Goal: Task Accomplishment & Management: Complete application form

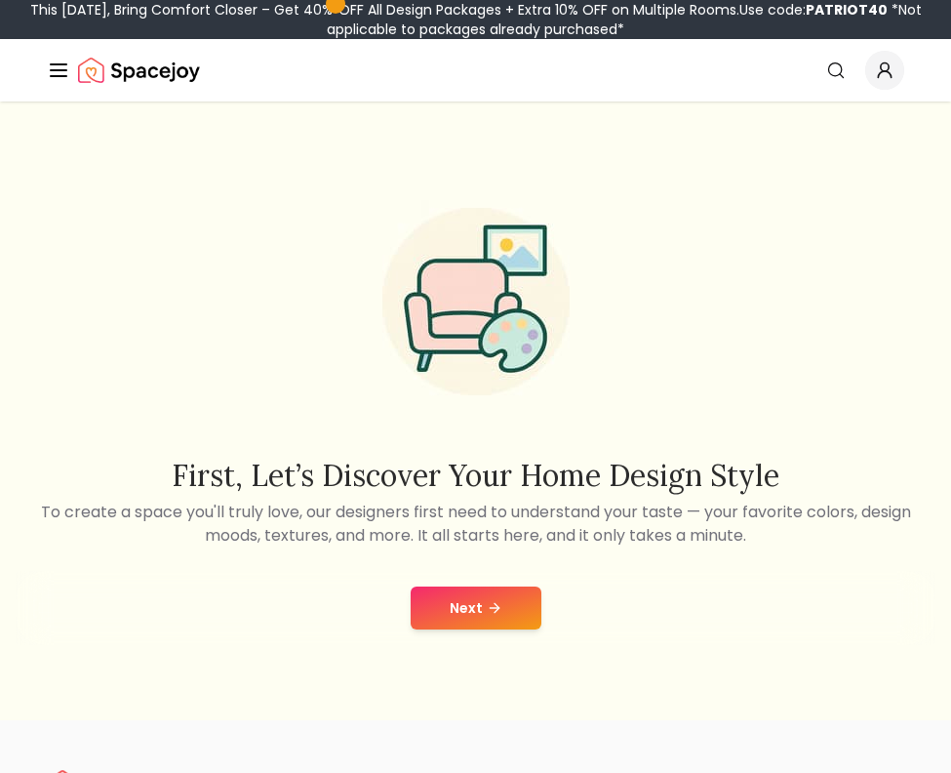
click at [524, 622] on button "Next" at bounding box center [476, 607] width 131 height 43
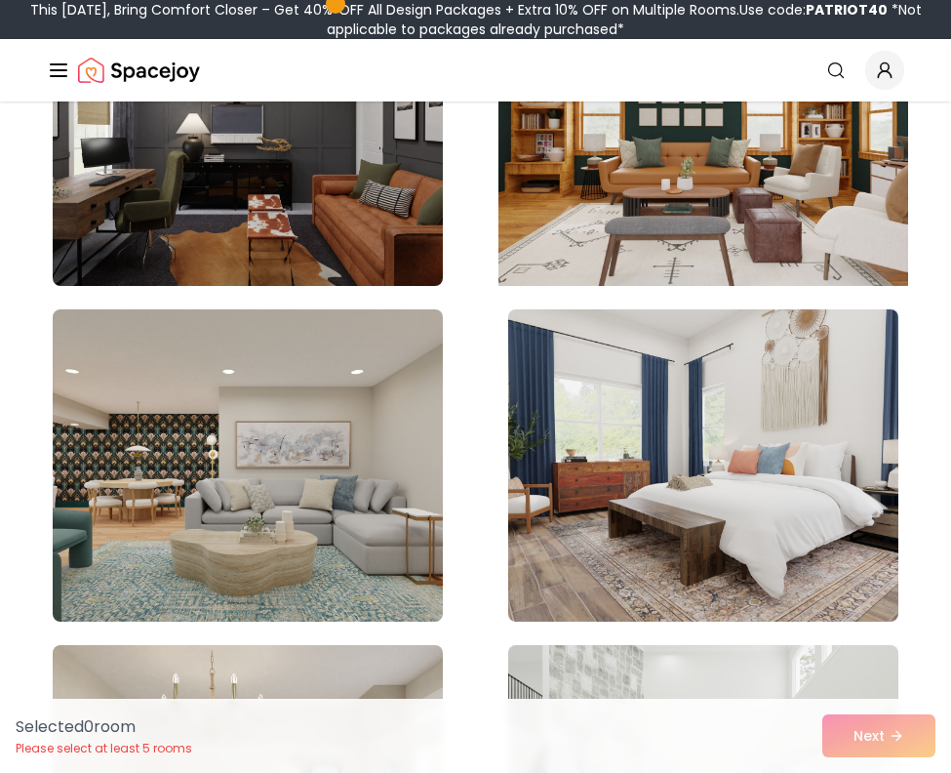
scroll to position [1395, 0]
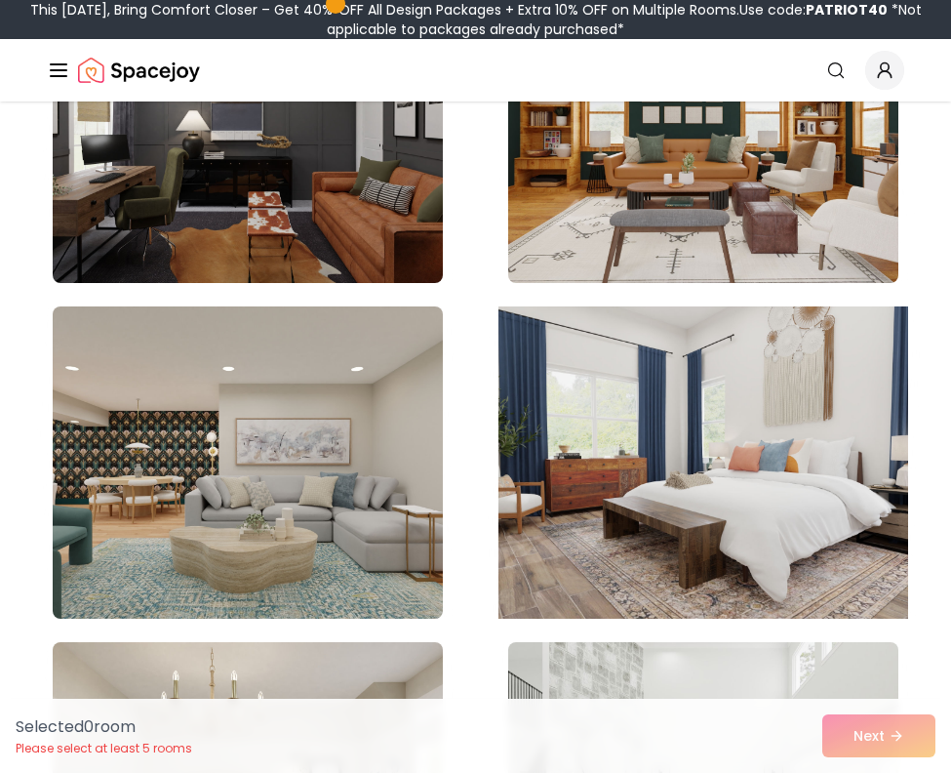
click at [704, 446] on img at bounding box center [703, 462] width 410 height 328
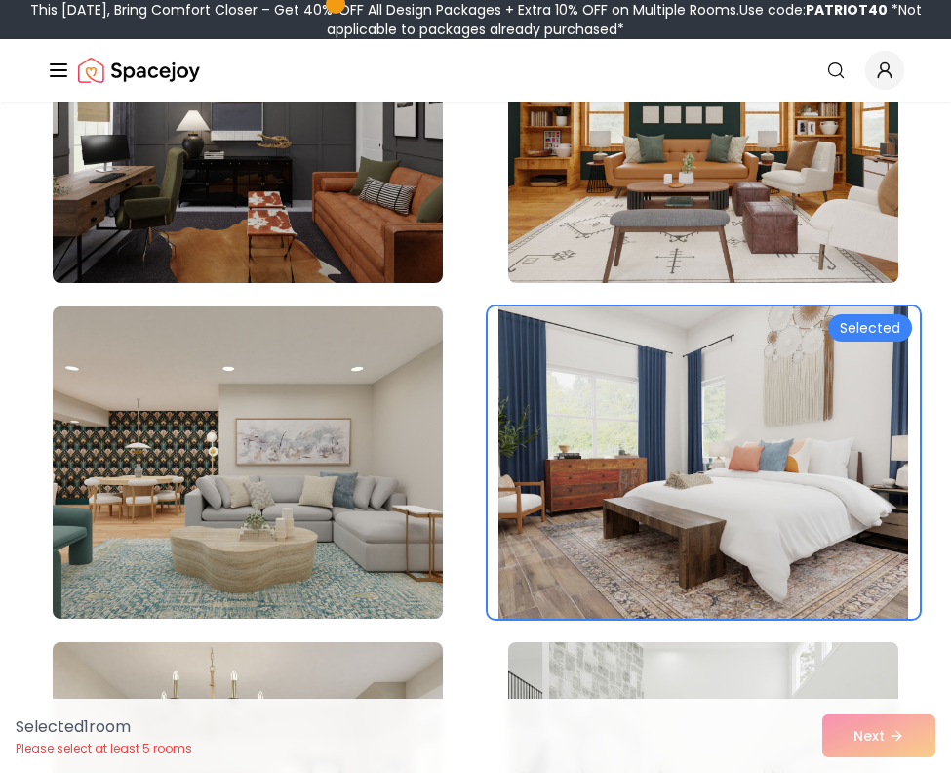
click at [765, 435] on img at bounding box center [703, 462] width 410 height 328
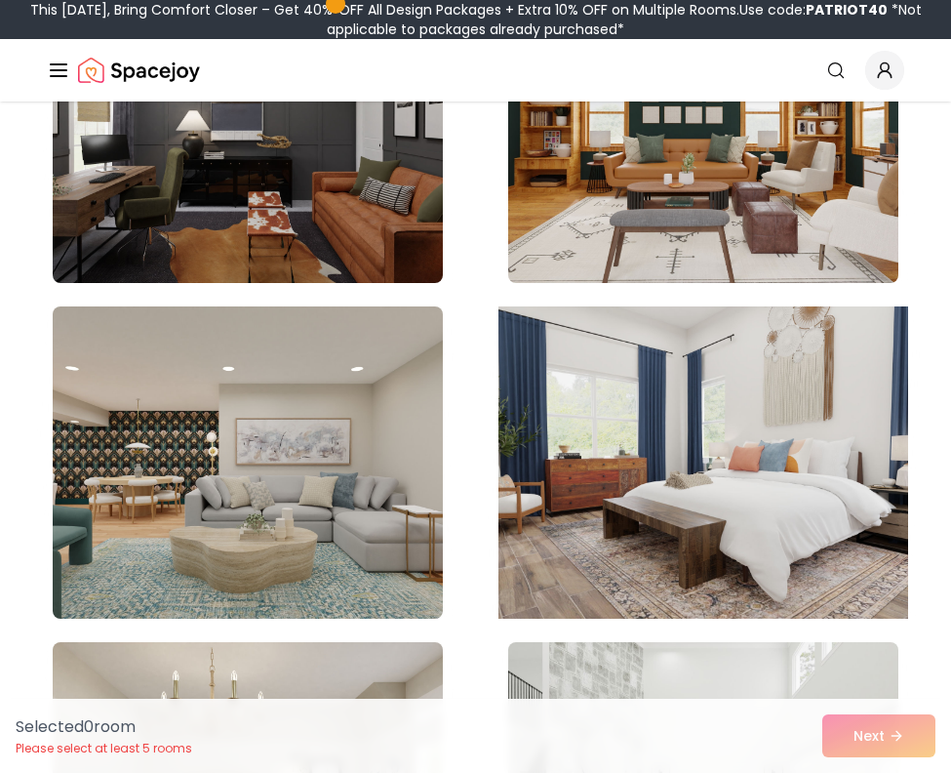
click at [765, 435] on img at bounding box center [703, 462] width 410 height 328
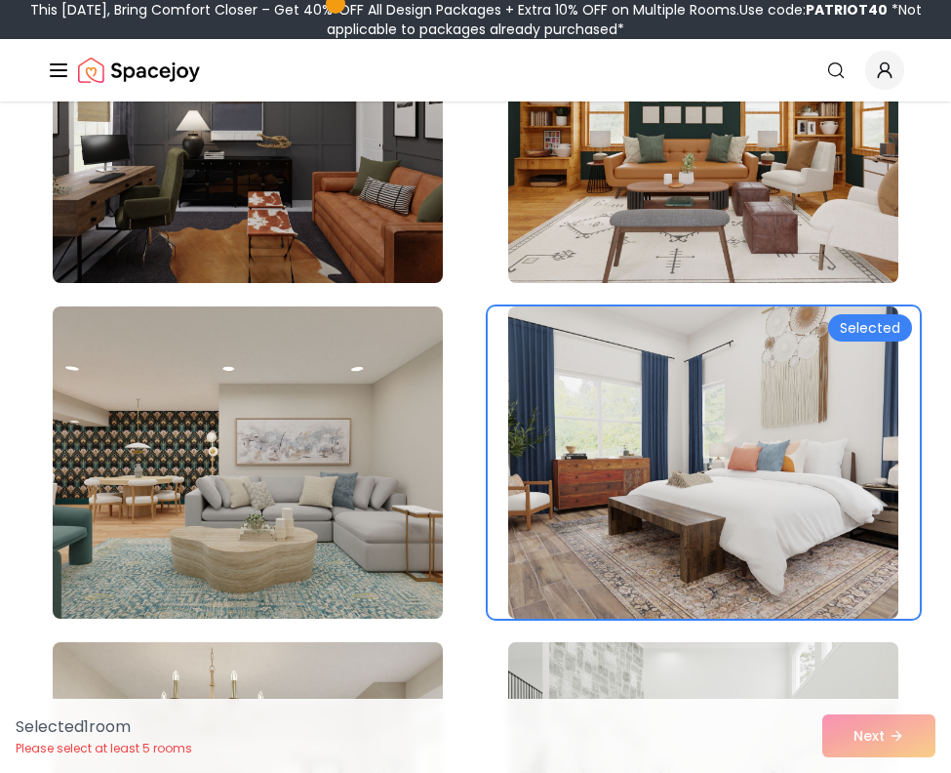
click at [866, 724] on div "Selected 1 room Please select at least 5 rooms Next" at bounding box center [475, 735] width 951 height 74
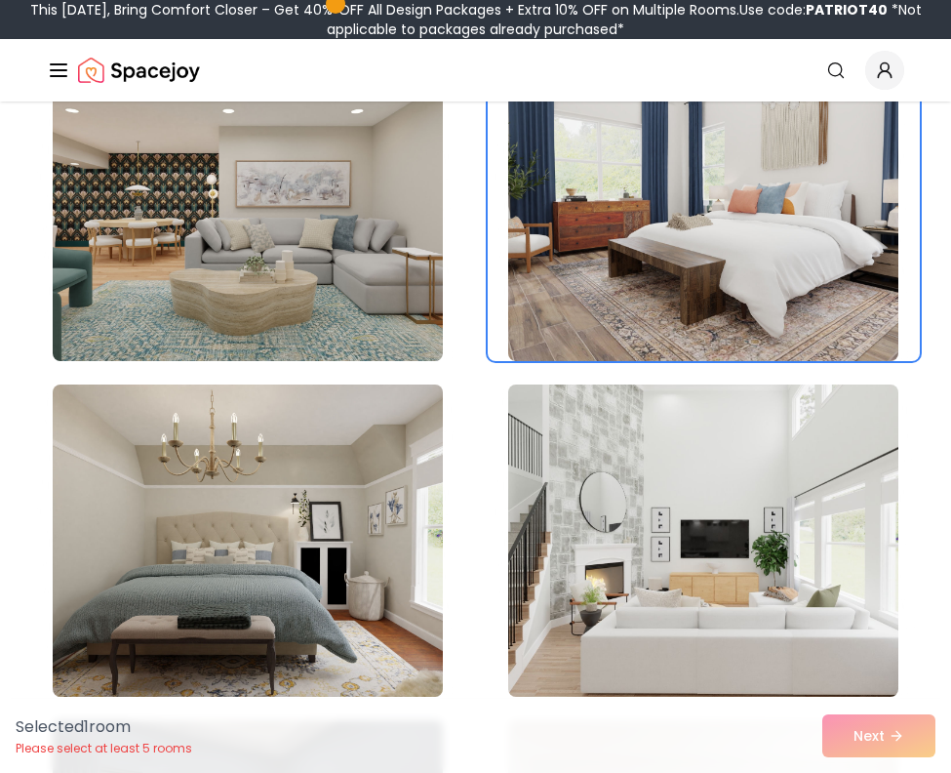
scroll to position [1670, 0]
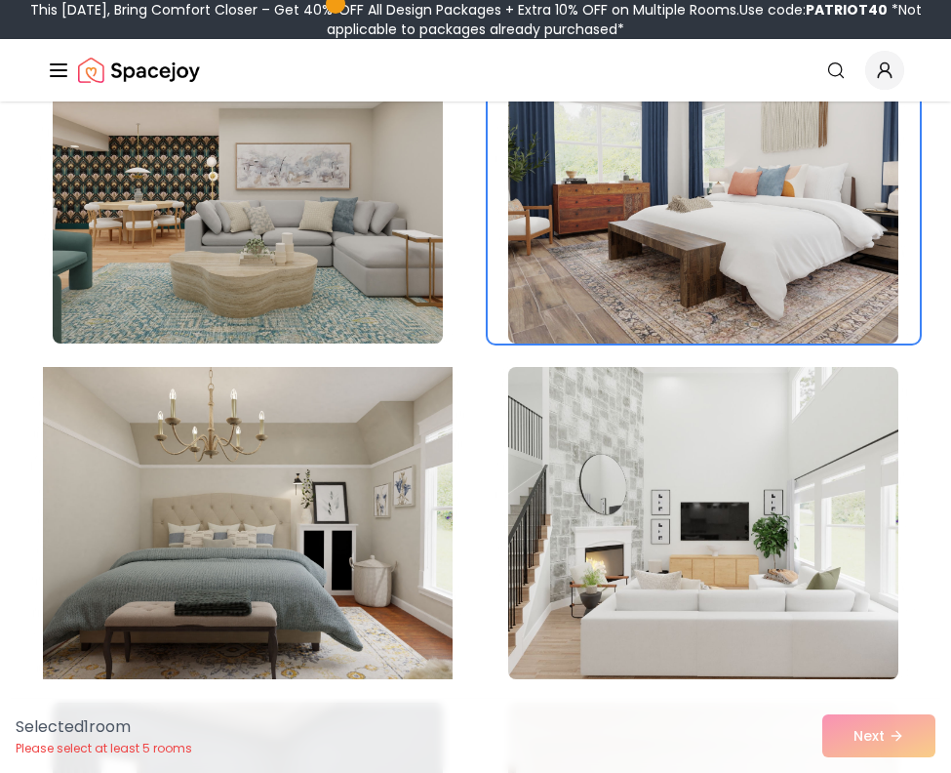
click at [347, 482] on img at bounding box center [248, 523] width 410 height 328
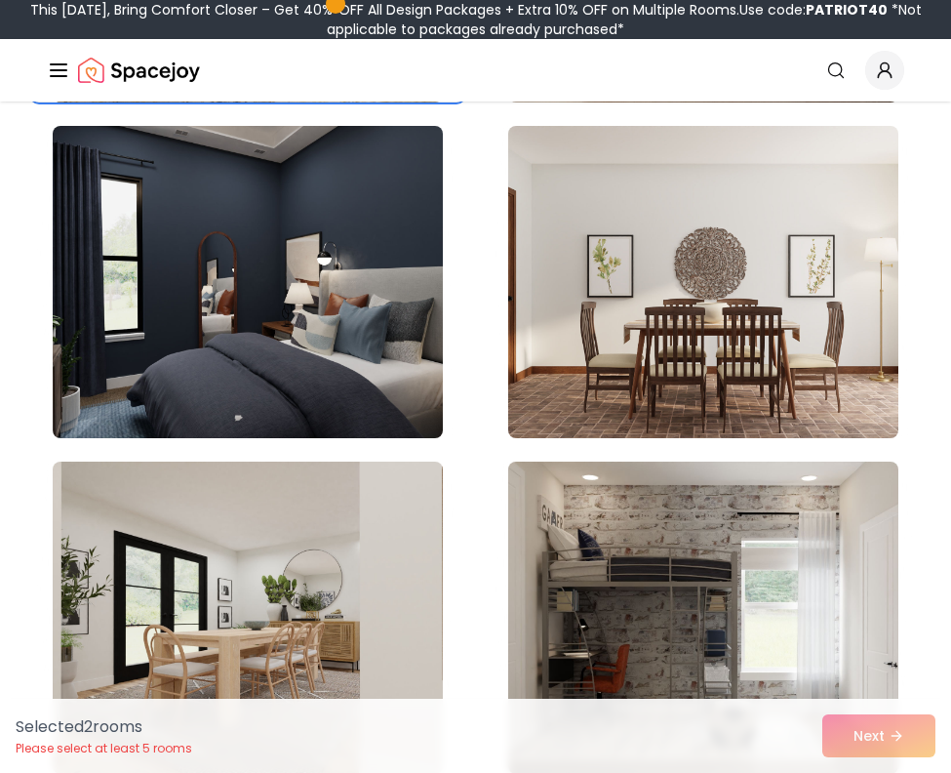
scroll to position [2275, 0]
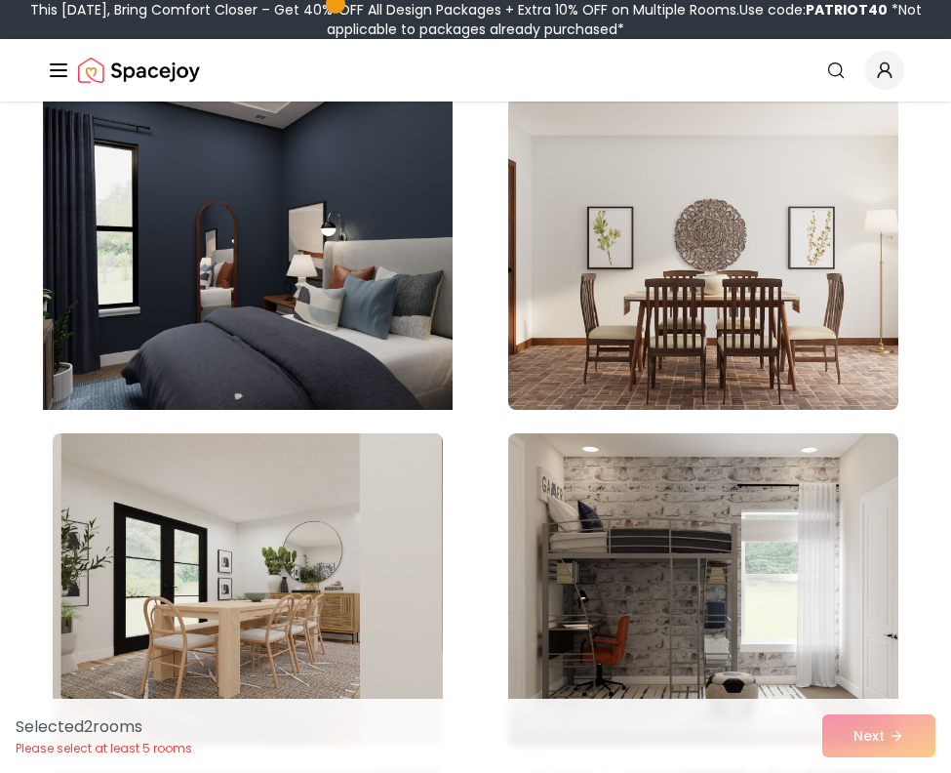
click at [317, 275] on img at bounding box center [248, 254] width 410 height 328
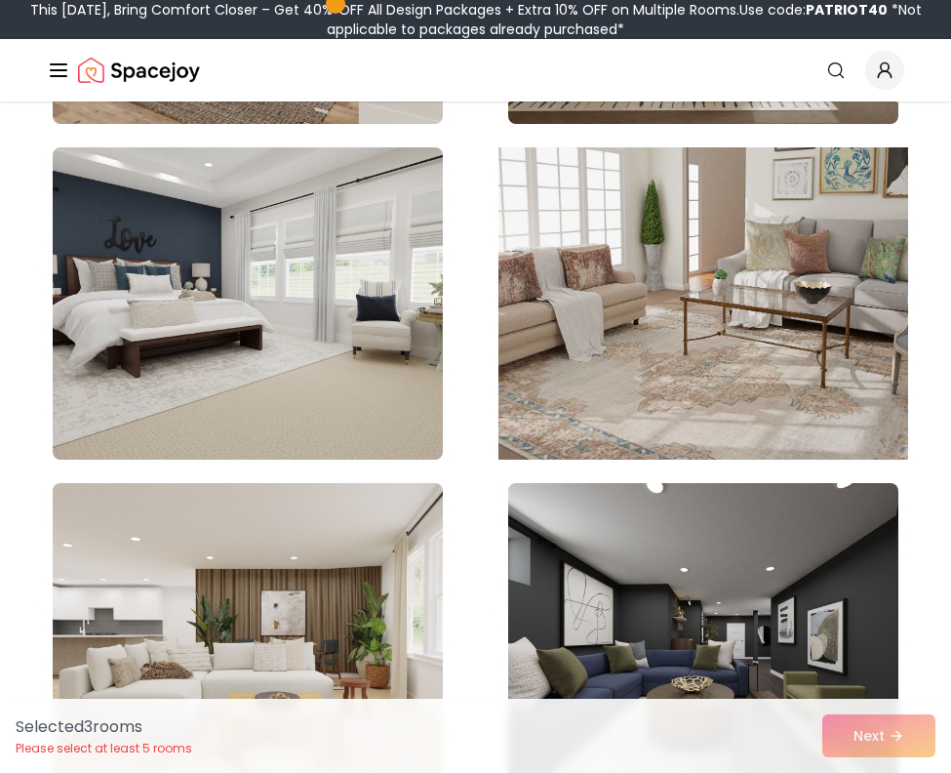
scroll to position [2901, 0]
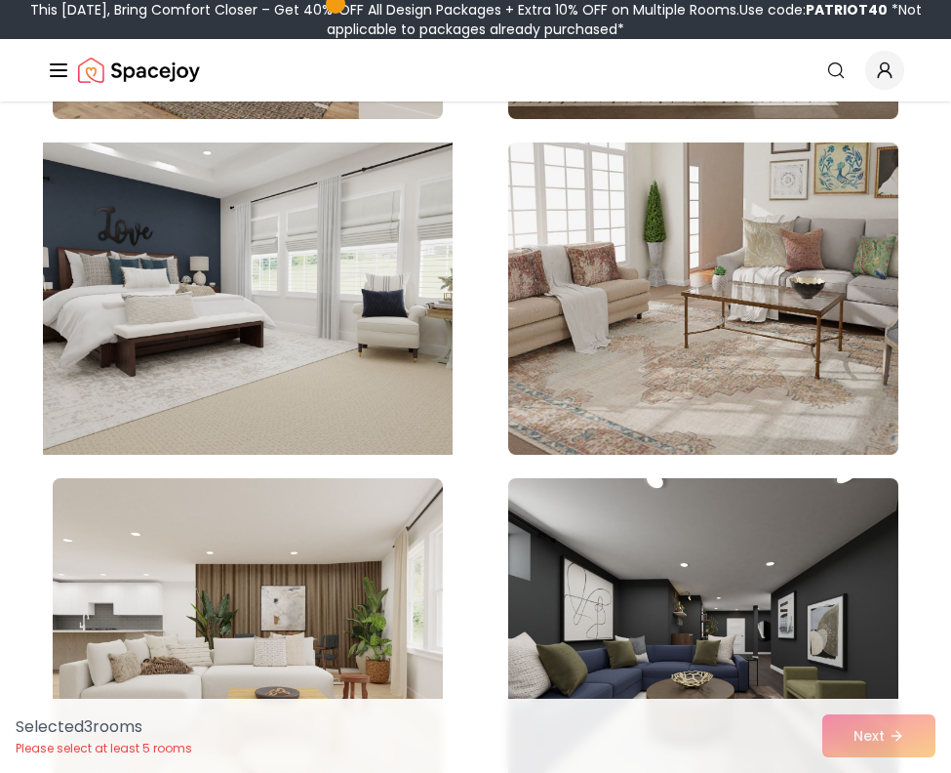
click at [317, 347] on img at bounding box center [248, 299] width 410 height 328
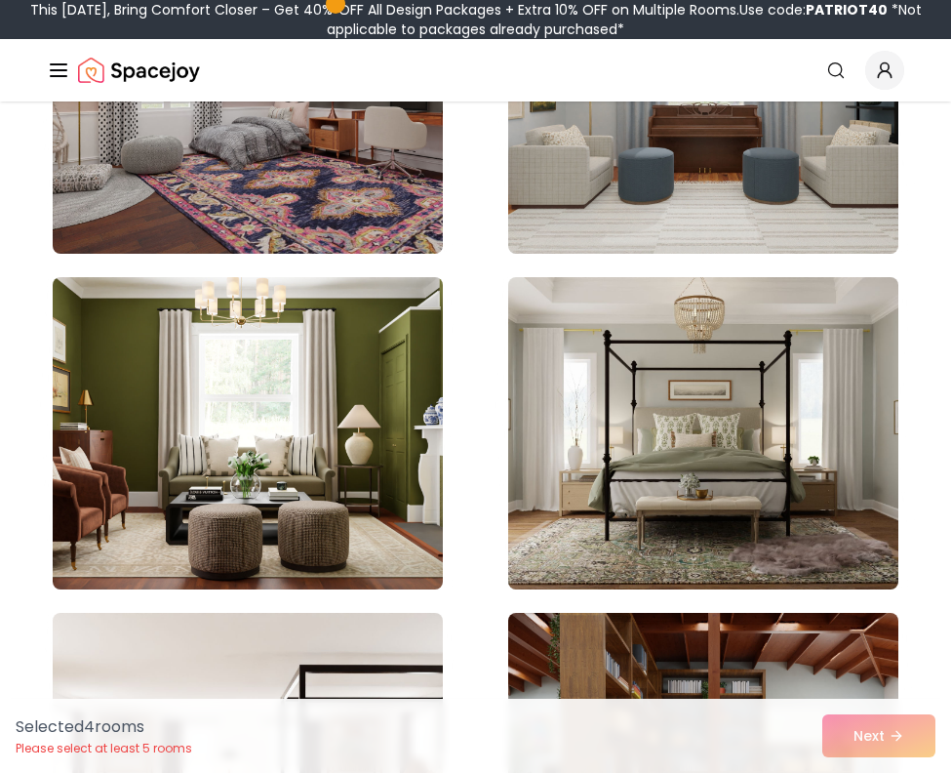
scroll to position [4440, 0]
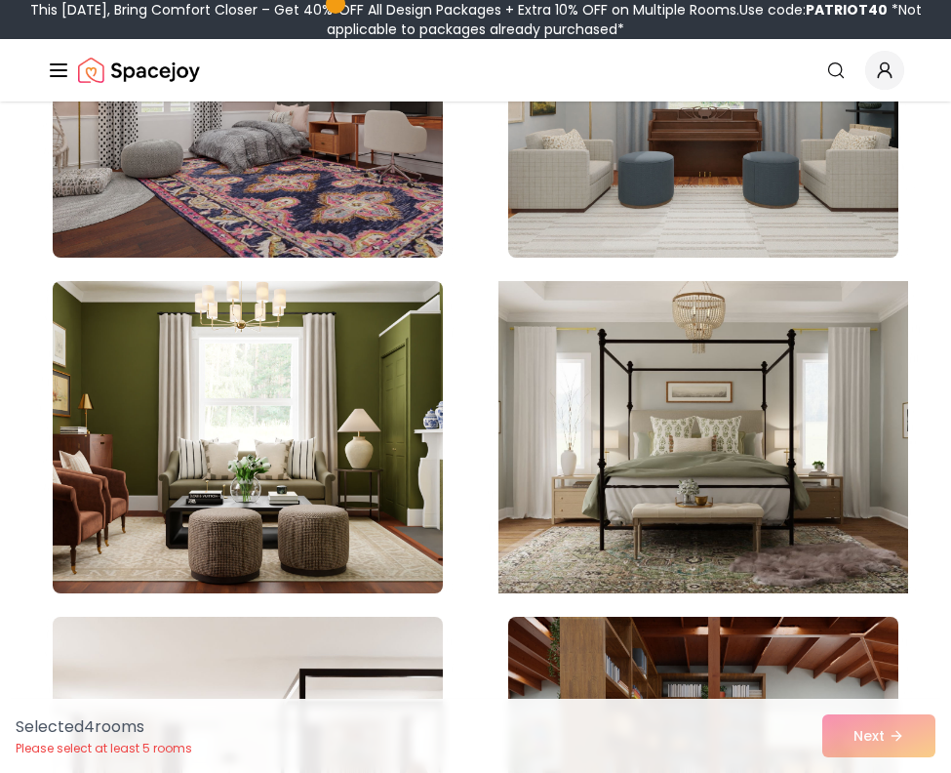
click at [653, 457] on img at bounding box center [703, 437] width 410 height 328
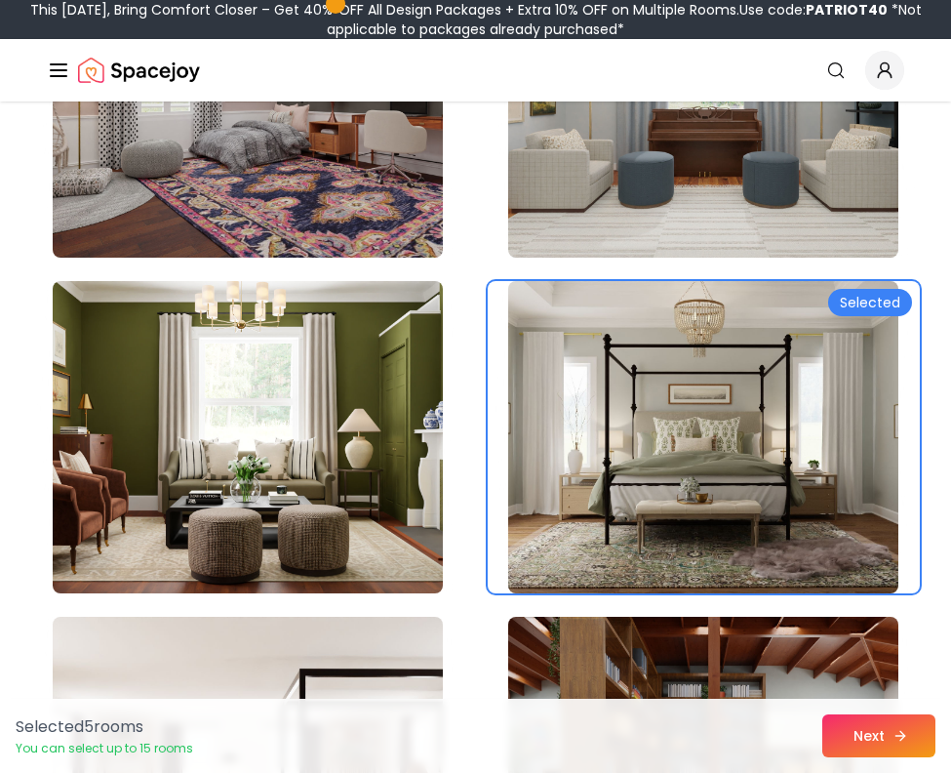
click at [840, 727] on button "Next" at bounding box center [878, 735] width 113 height 43
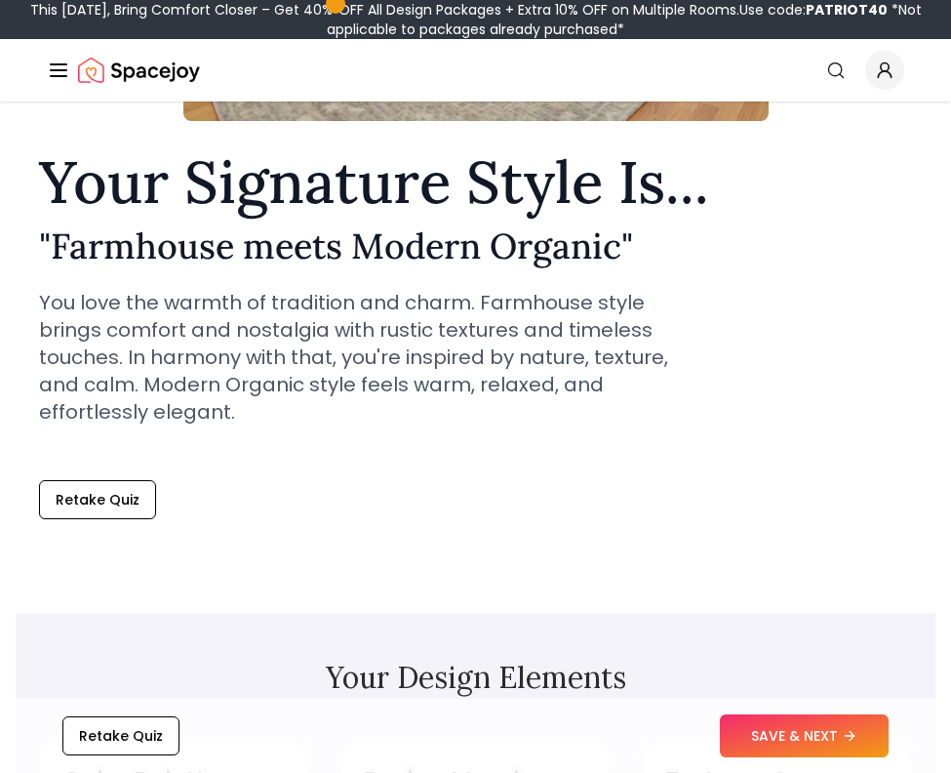
scroll to position [448, 0]
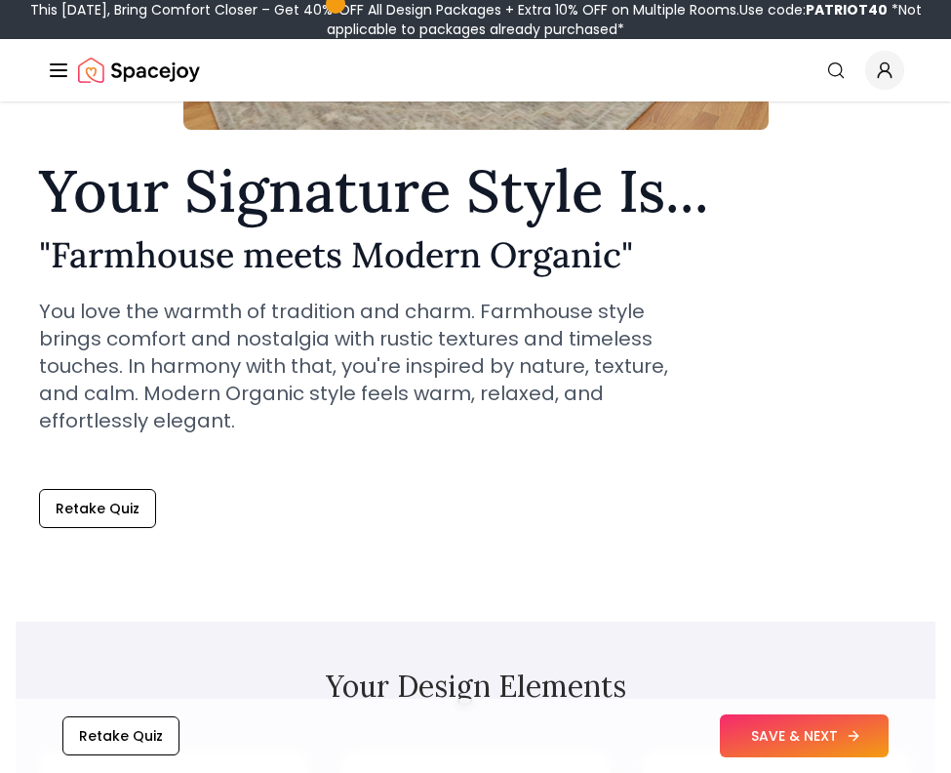
click at [796, 741] on button "SAVE & NEXT" at bounding box center [804, 735] width 169 height 43
